Goal: Information Seeking & Learning: Understand process/instructions

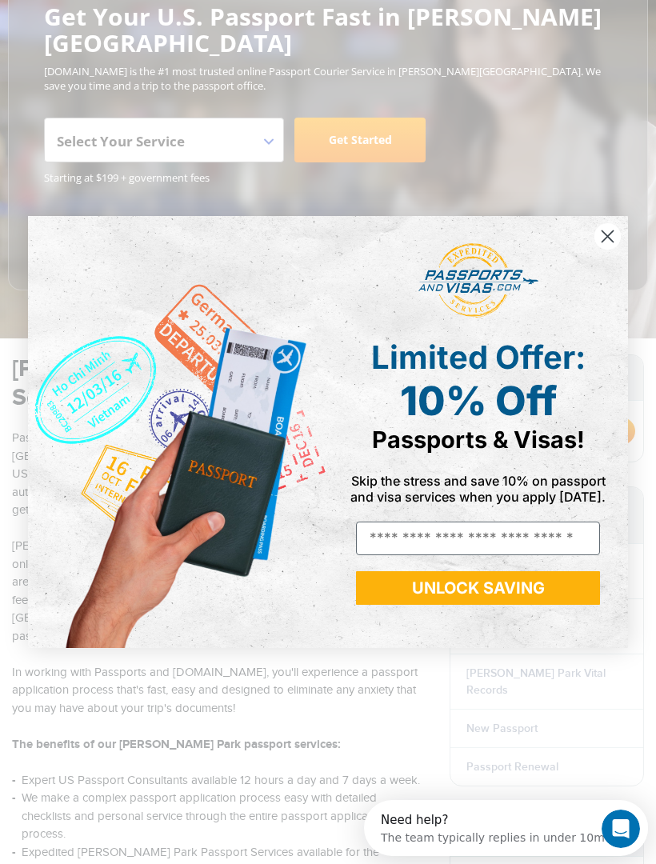
click at [610, 250] on circle "Close dialog" at bounding box center [608, 236] width 26 height 26
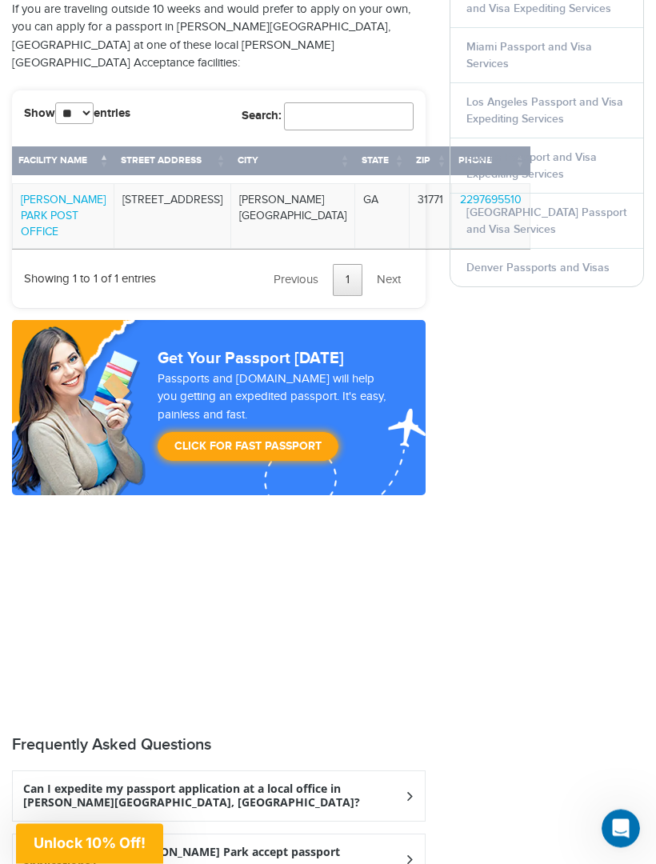
scroll to position [2248, 0]
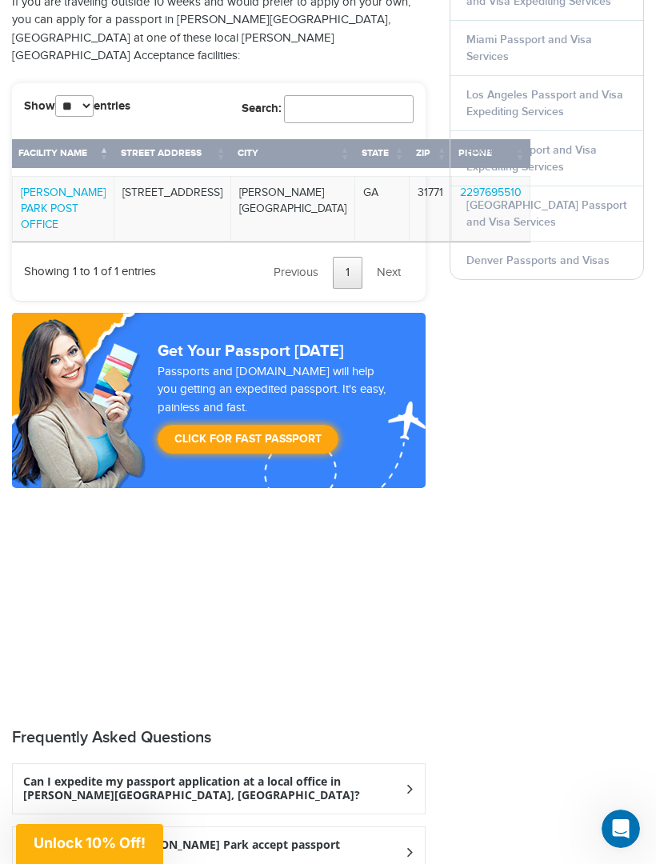
click at [396, 764] on div "Can I expedite my passport application at a local office in Norman Park, GA?" at bounding box center [219, 789] width 412 height 50
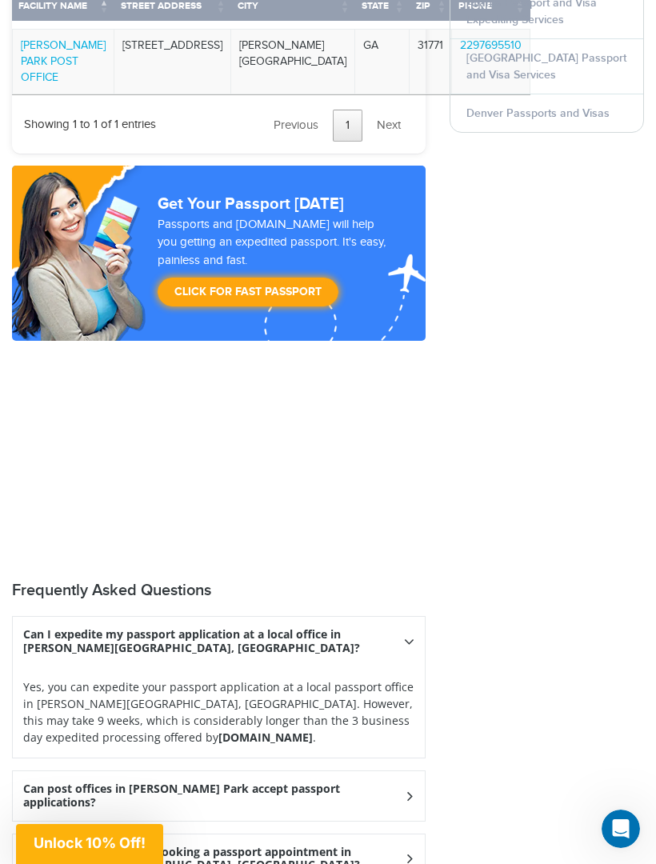
scroll to position [2407, 0]
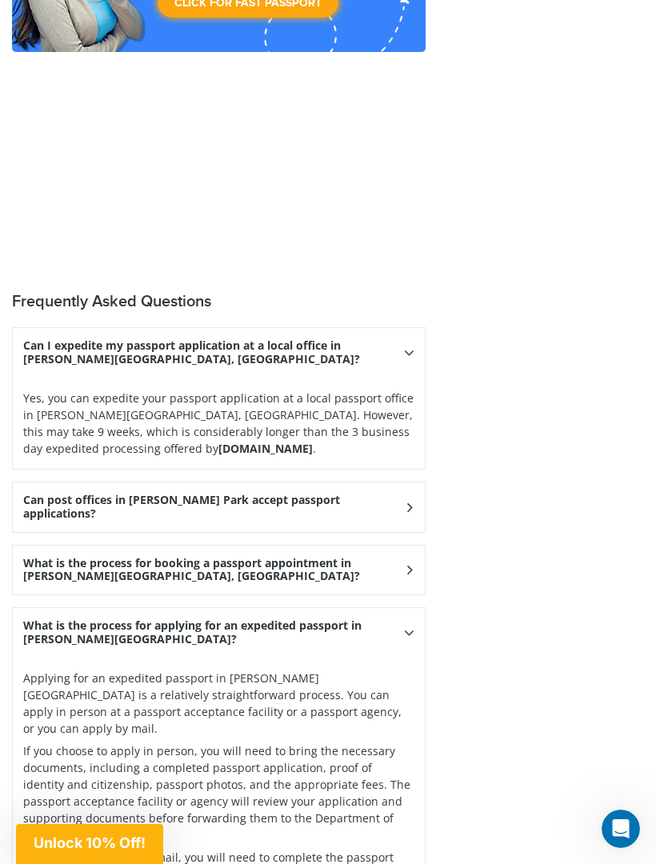
scroll to position [2677, 0]
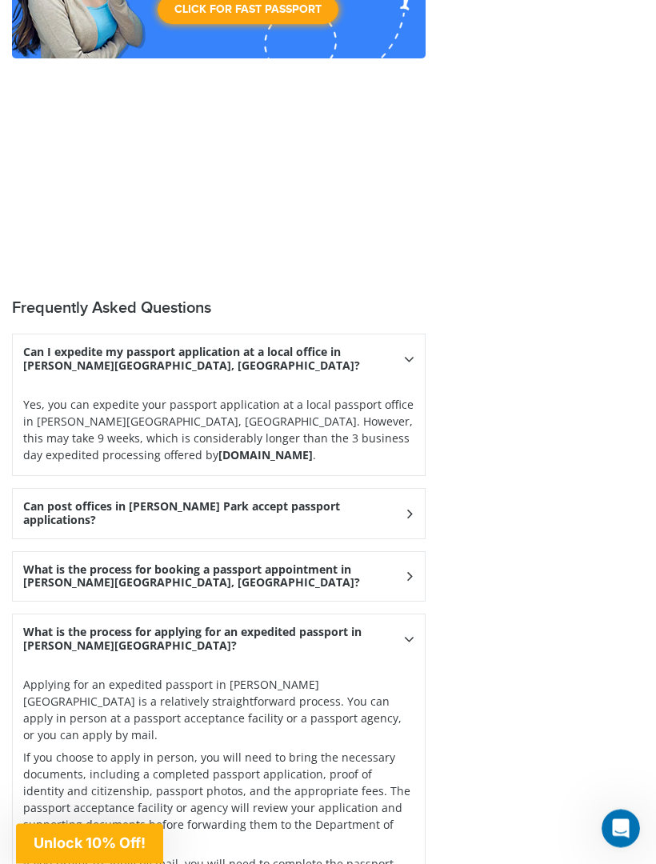
click at [400, 564] on h3 "What is the process for booking a passport appointment in Norman Park, GA?" at bounding box center [213, 577] width 381 height 27
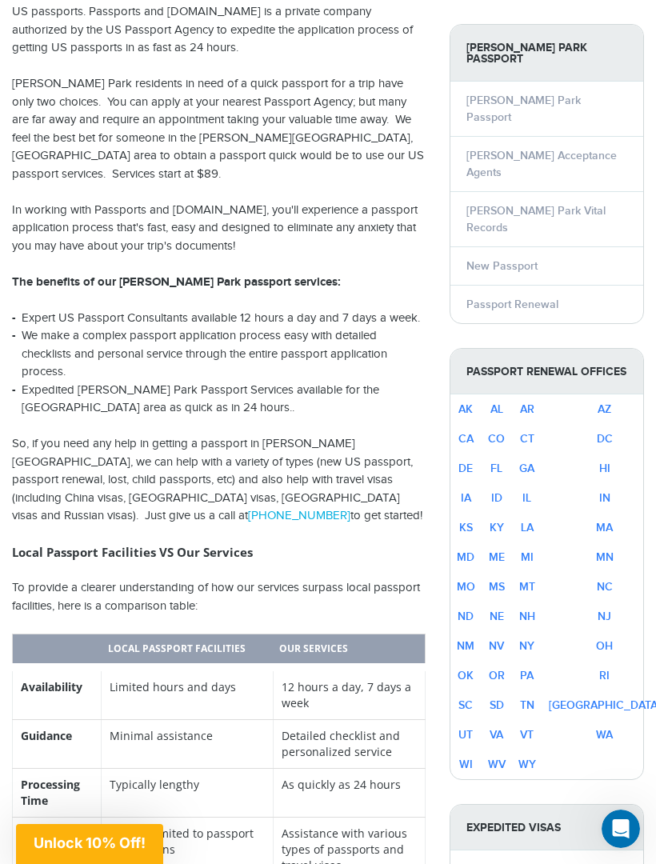
scroll to position [672, 0]
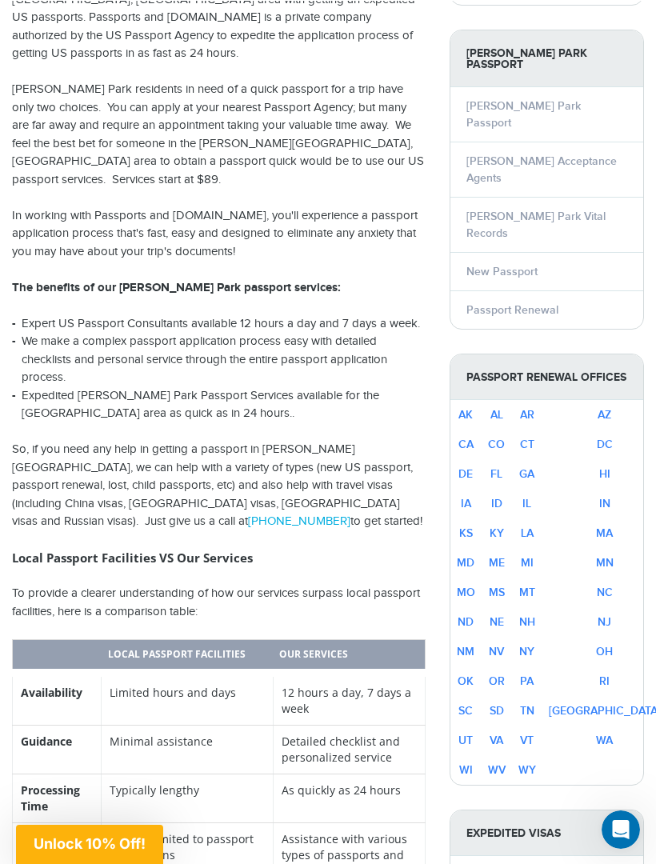
click at [543, 458] on td "GA" at bounding box center [527, 473] width 30 height 30
click at [535, 466] on link "GA" at bounding box center [526, 473] width 15 height 14
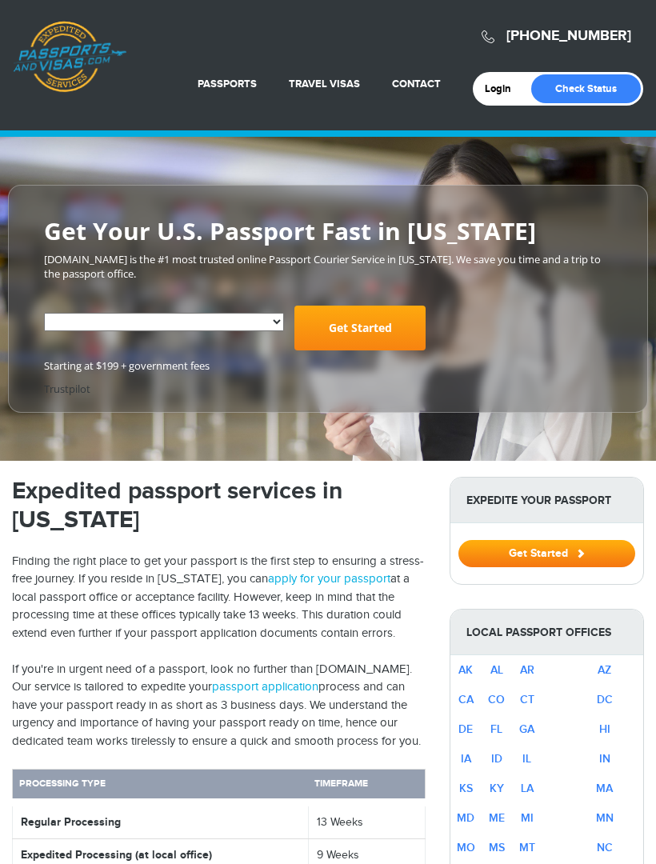
select select "**********"
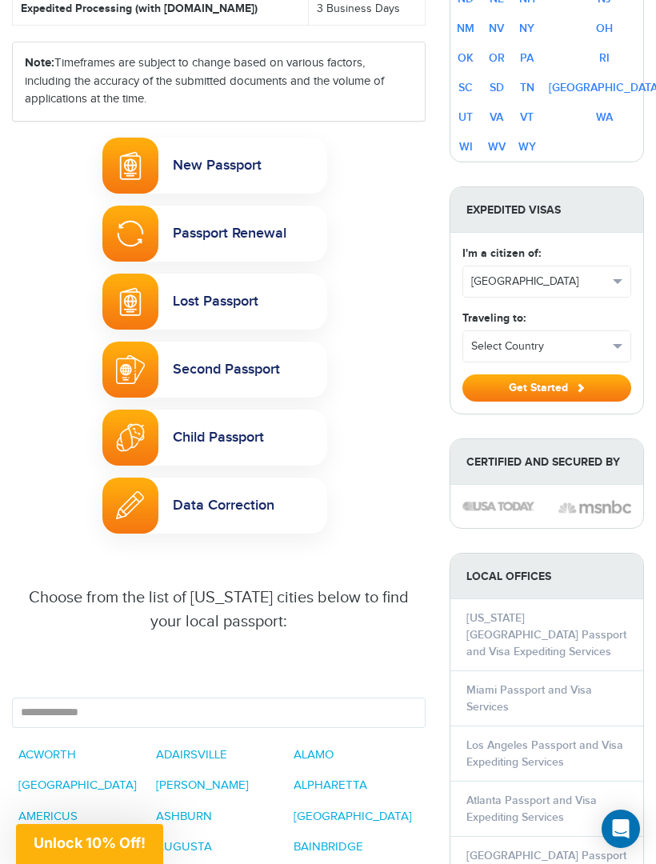
scroll to position [942, 0]
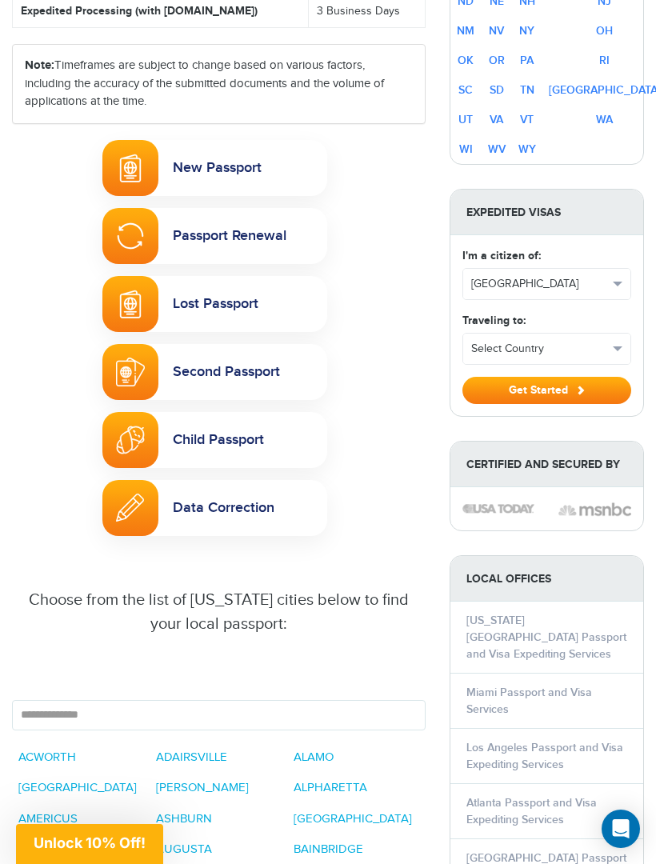
click at [165, 310] on link "Lost Passport" at bounding box center [214, 304] width 225 height 56
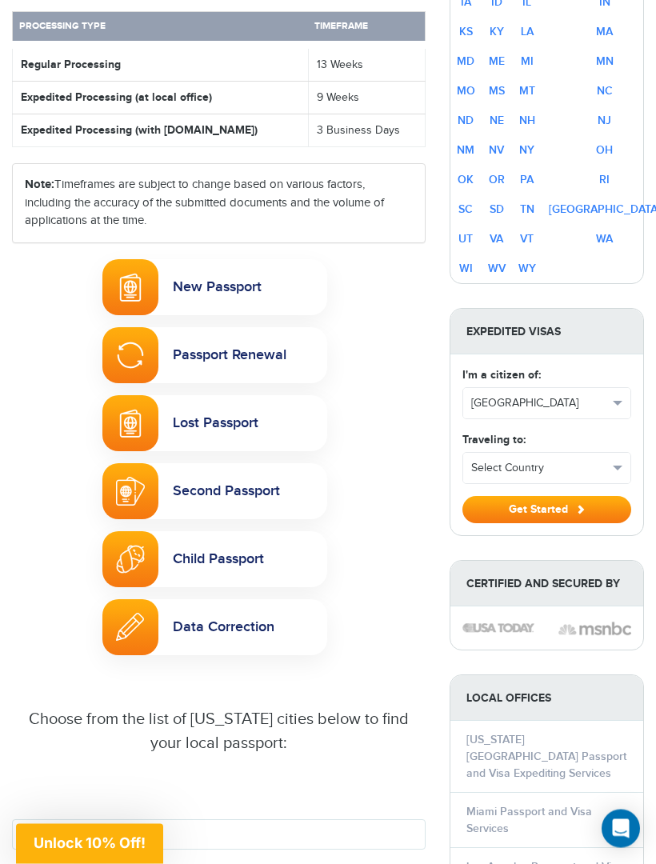
scroll to position [823, 0]
